Goal: Obtain resource: Download file/media

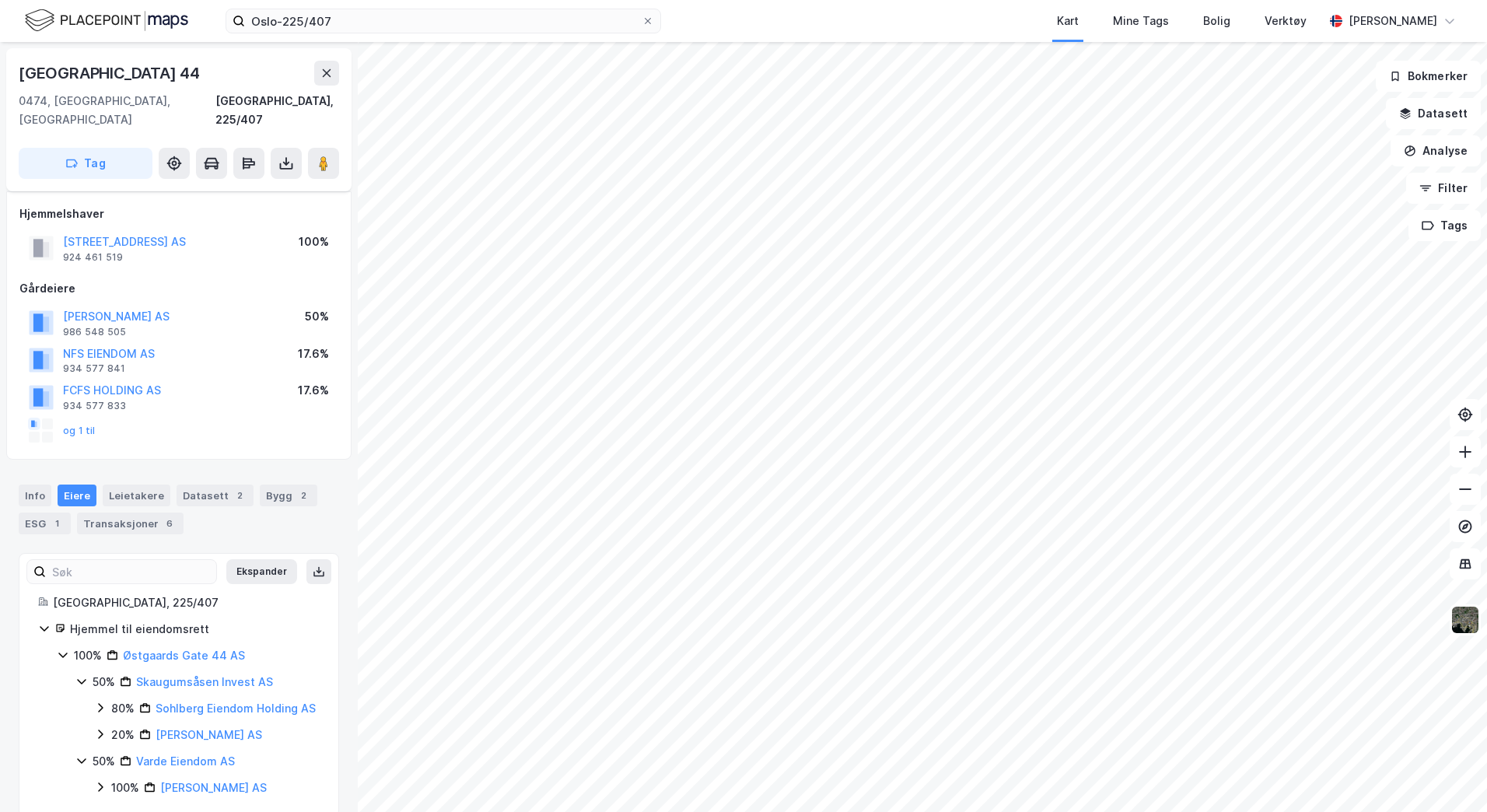
scroll to position [23, 0]
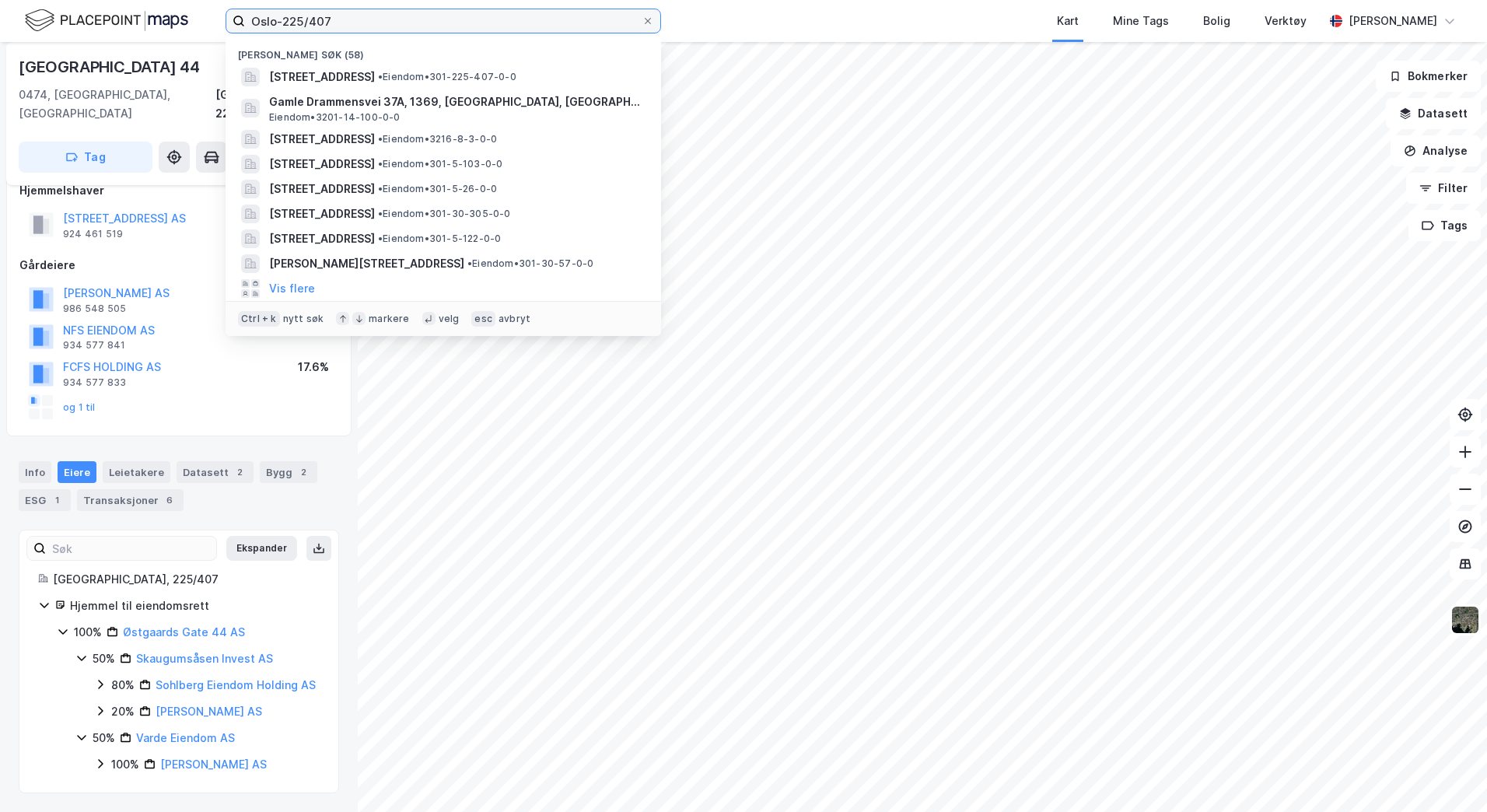
drag, startPoint x: 345, startPoint y: 32, endPoint x: 182, endPoint y: 16, distance: 163.8
click at [182, 16] on div "Oslo-225/407 Nylige søk (58) Østgaards gate 44, 0474, OSLO, OSLO • Eiendom • 30…" at bounding box center [744, 21] width 1487 height 42
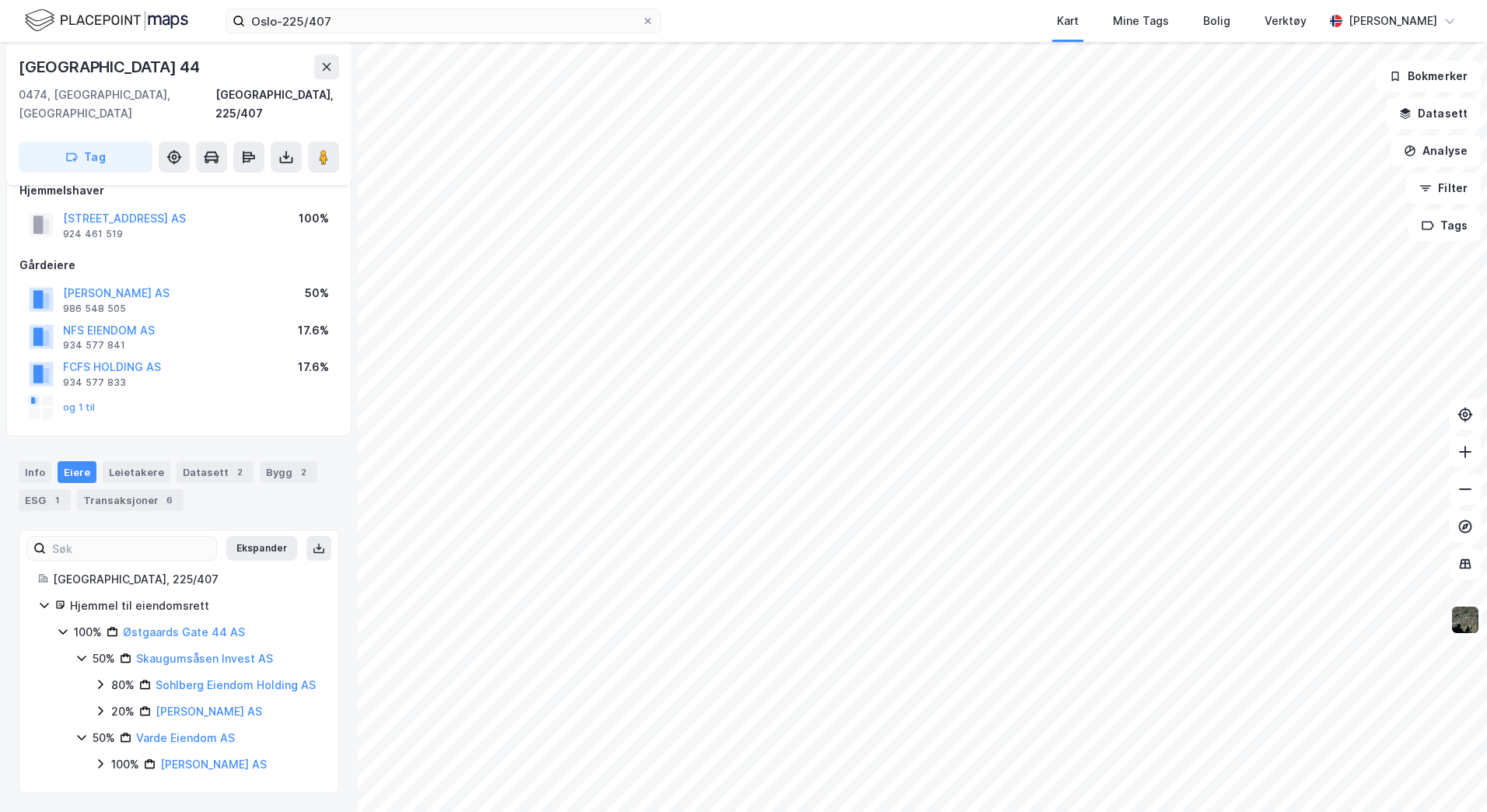
click at [216, 65] on div "[GEOGRAPHIC_DATA] 44" at bounding box center [179, 67] width 320 height 25
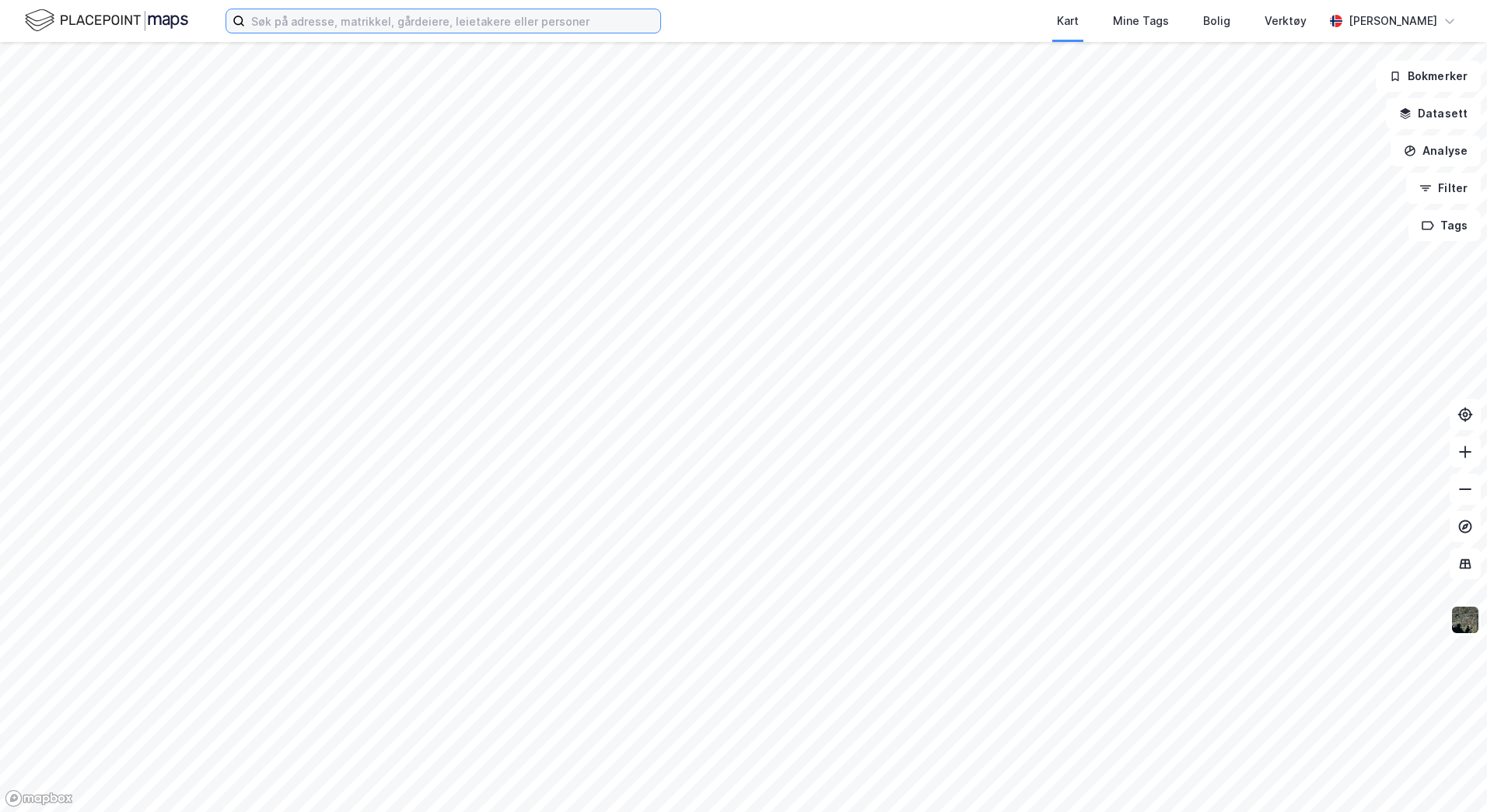
click at [274, 23] on input at bounding box center [453, 20] width 415 height 23
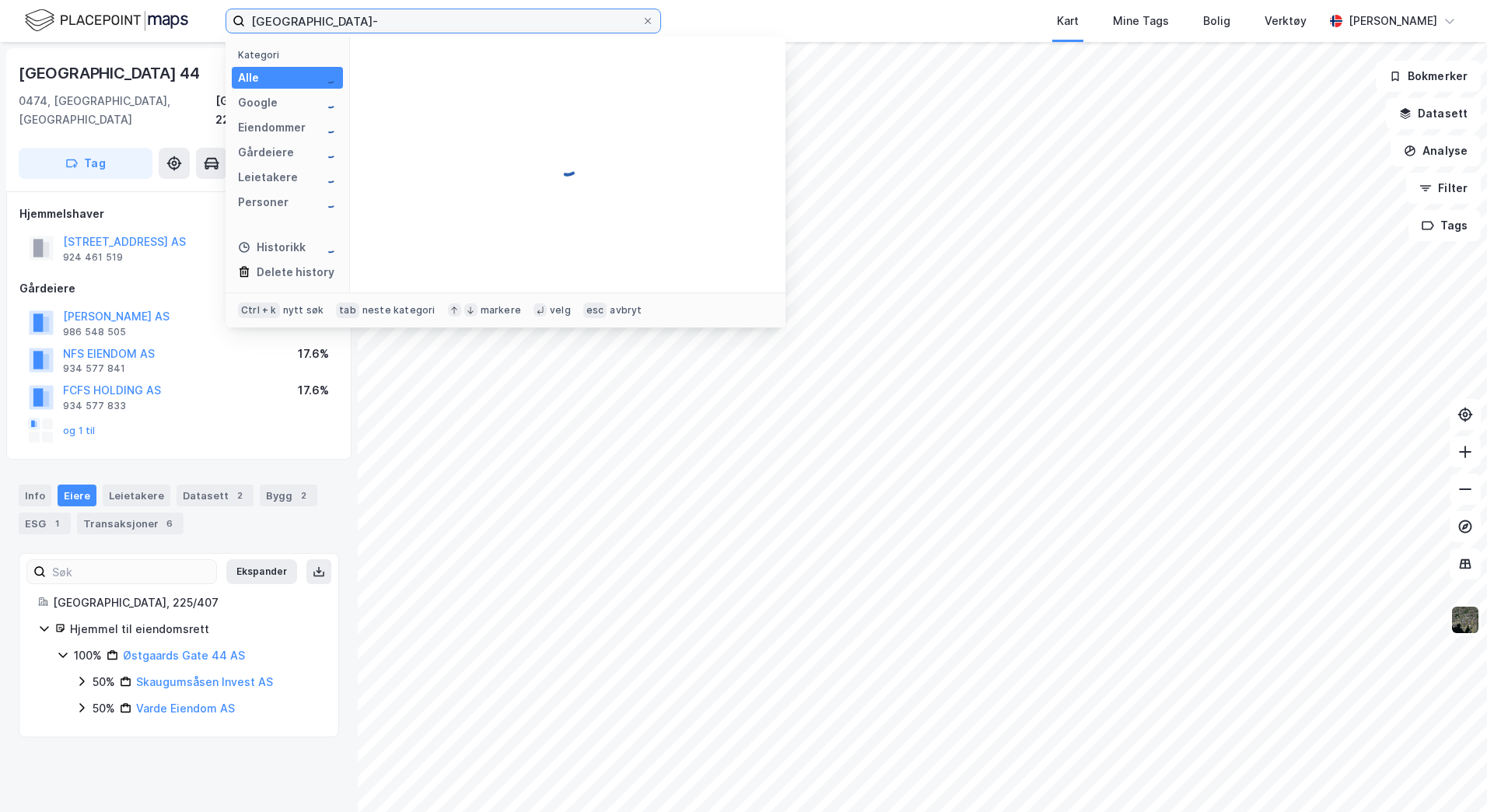
paste input "14/100"
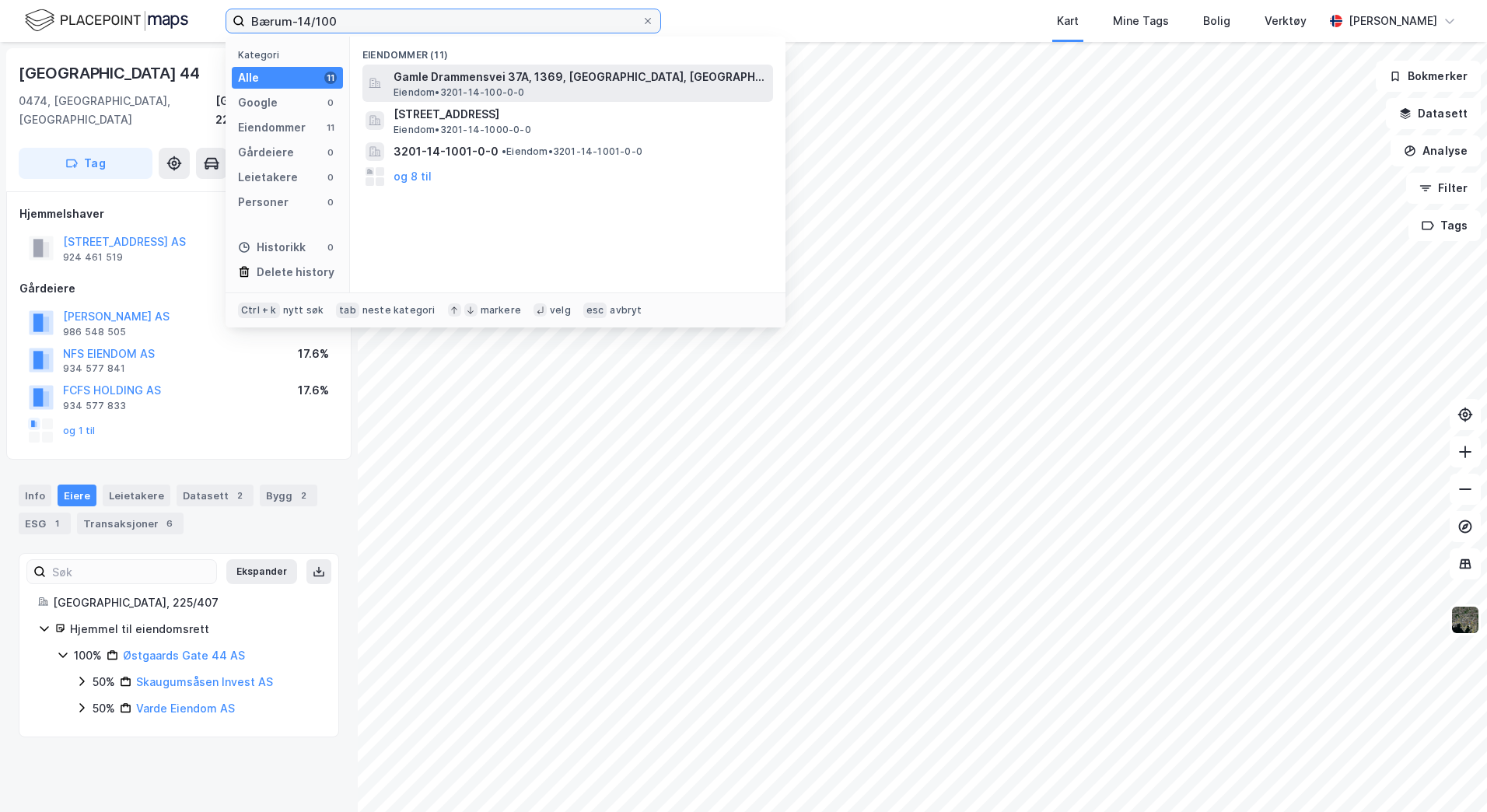
type input "Bærum-14/100"
click at [588, 70] on span "Gamle Drammensvei 37A, 1369, [GEOGRAPHIC_DATA], [GEOGRAPHIC_DATA]" at bounding box center [580, 77] width 373 height 19
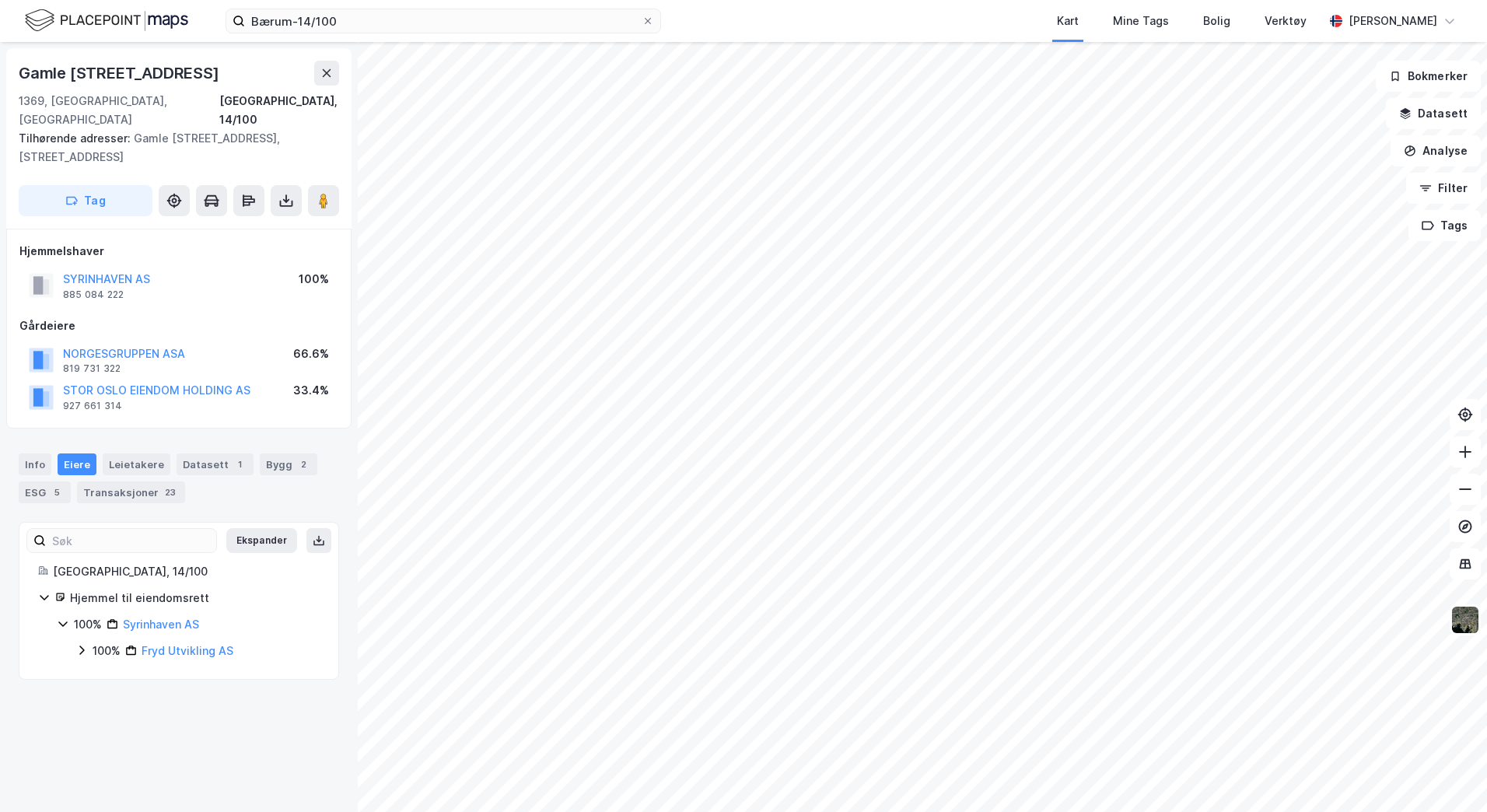
click at [721, 23] on div "Bærum-14/100 Kart Mine Tags Bolig Verktøy [PERSON_NAME]" at bounding box center [744, 21] width 1487 height 42
click at [271, 186] on button at bounding box center [285, 201] width 31 height 31
click at [224, 225] on div "Last ned grunnbok" at bounding box center [209, 231] width 90 height 12
